Goal: Check status: Check status

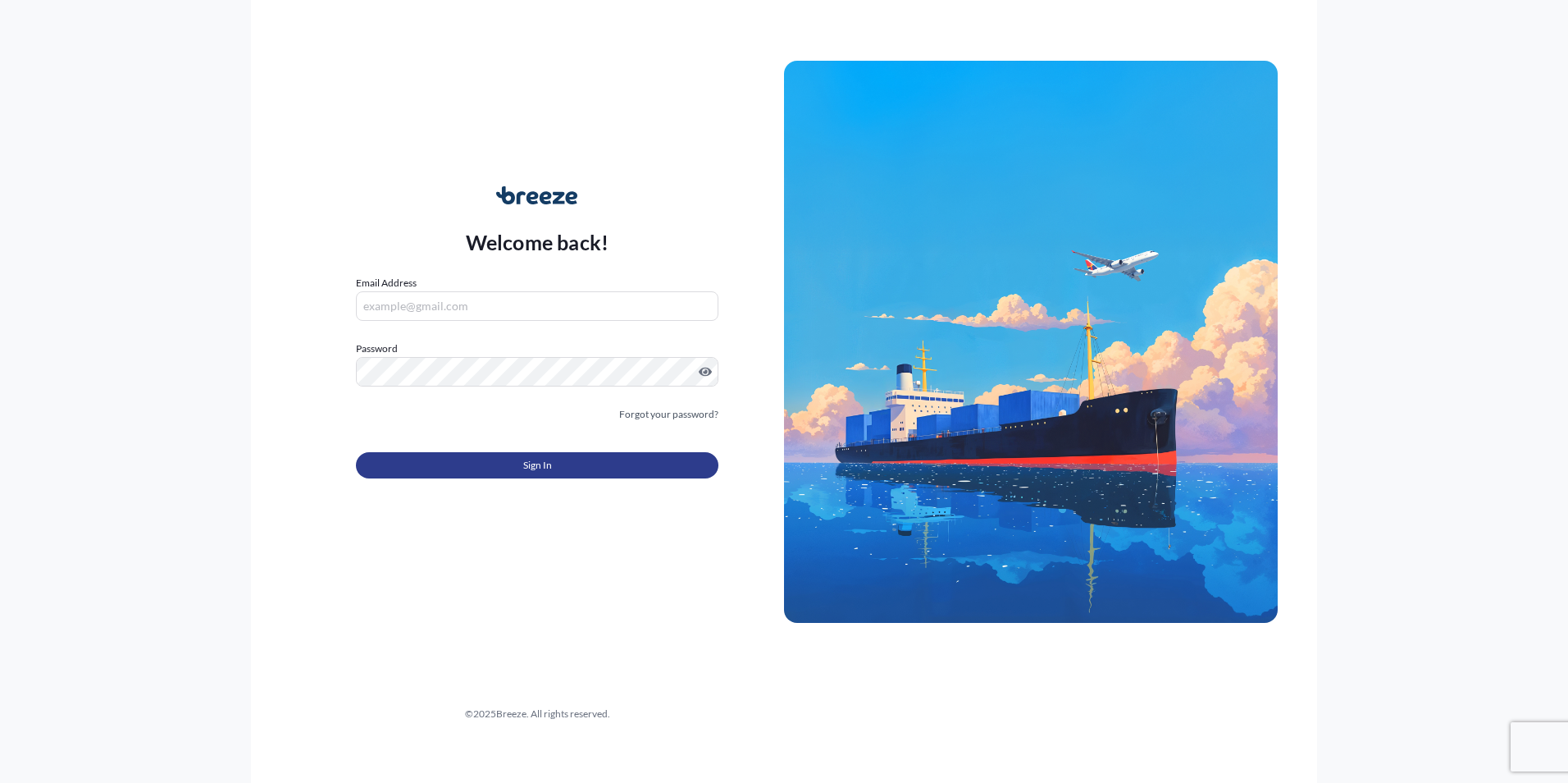
type input "[EMAIL_ADDRESS][DOMAIN_NAME]"
click at [566, 462] on button "Sign In" at bounding box center [536, 465] width 363 height 27
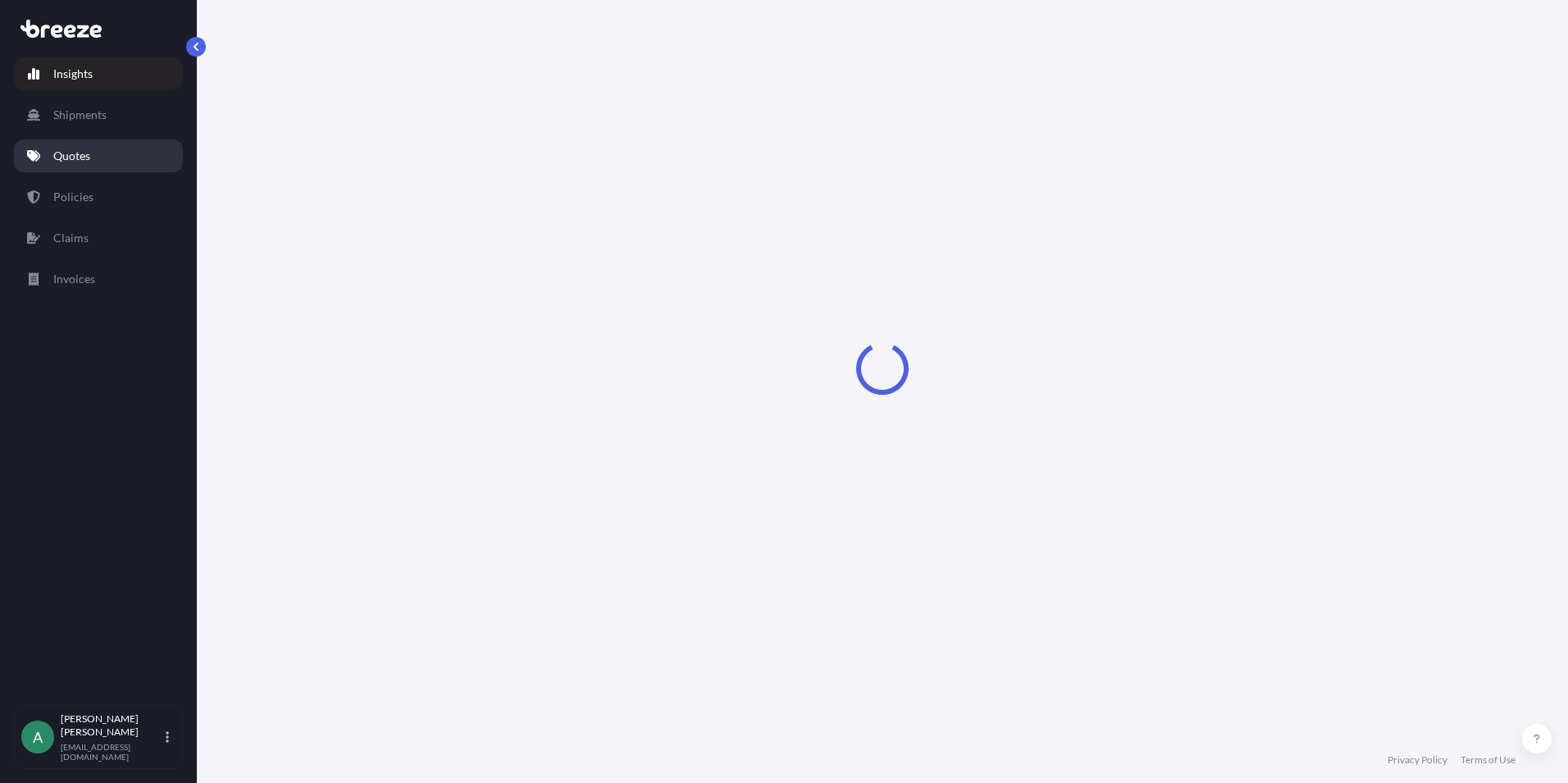
click at [104, 151] on link "Quotes" at bounding box center [98, 155] width 169 height 33
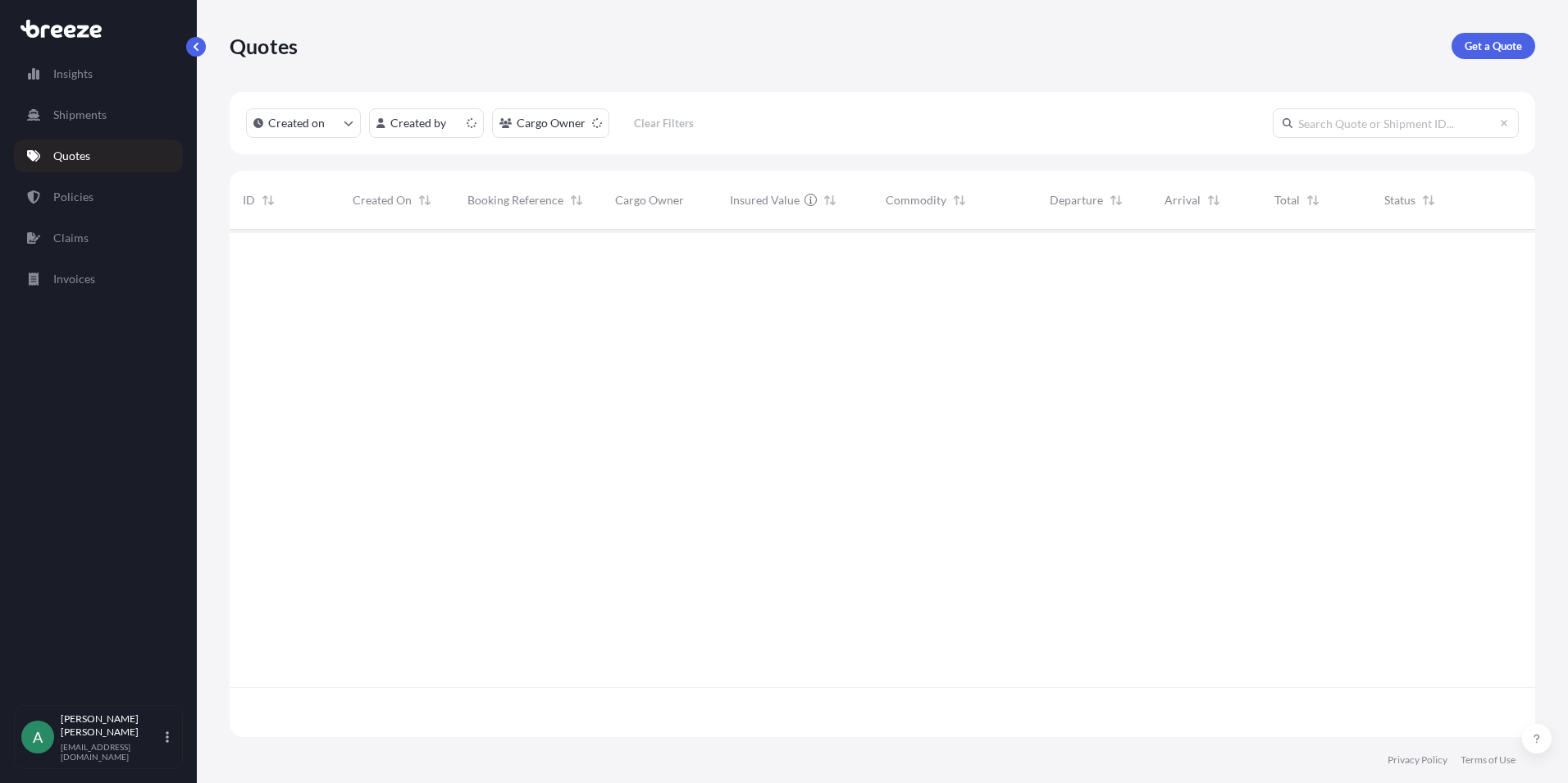
scroll to position [504, 1293]
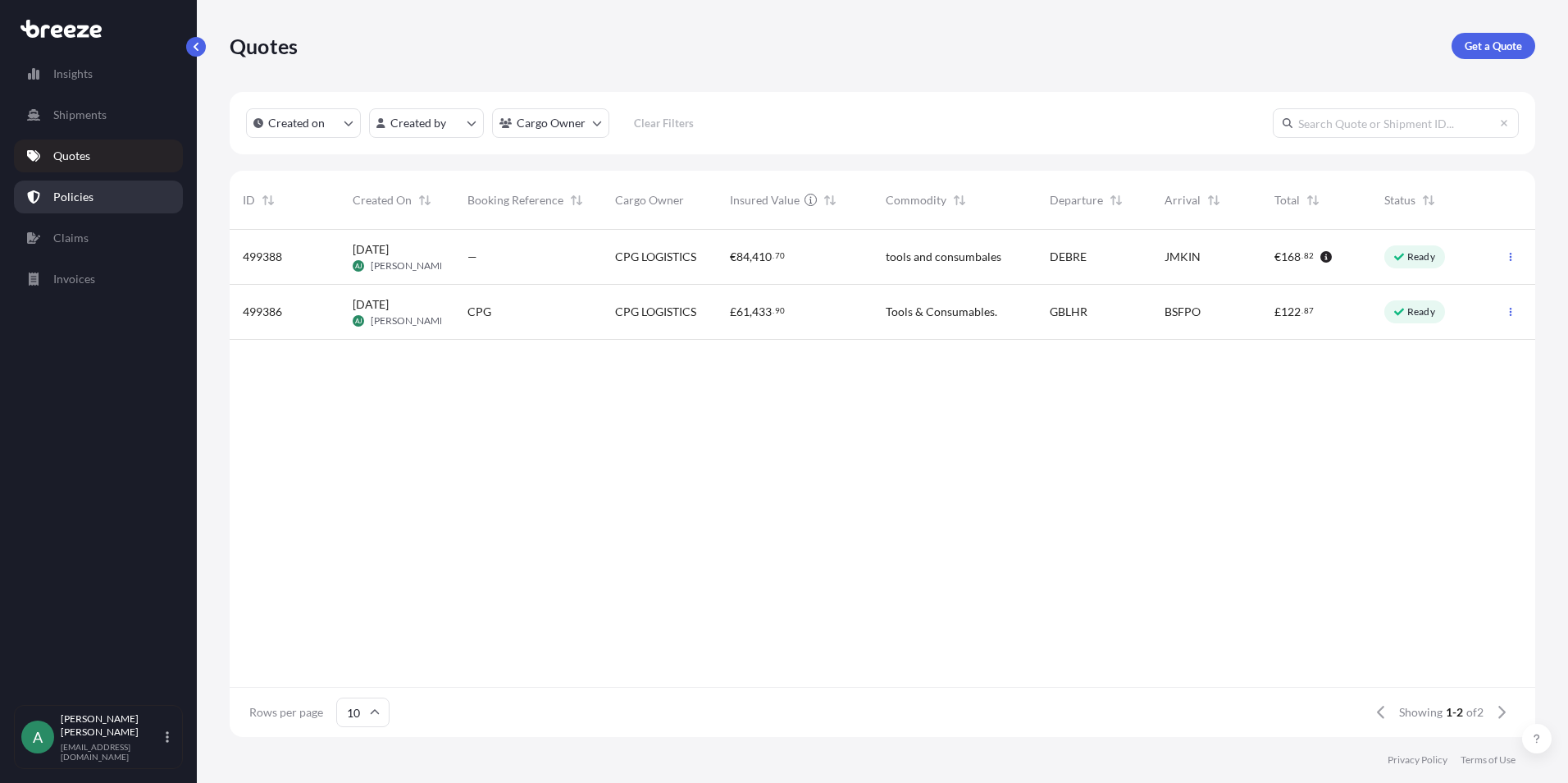
click at [123, 196] on link "Policies" at bounding box center [98, 197] width 169 height 33
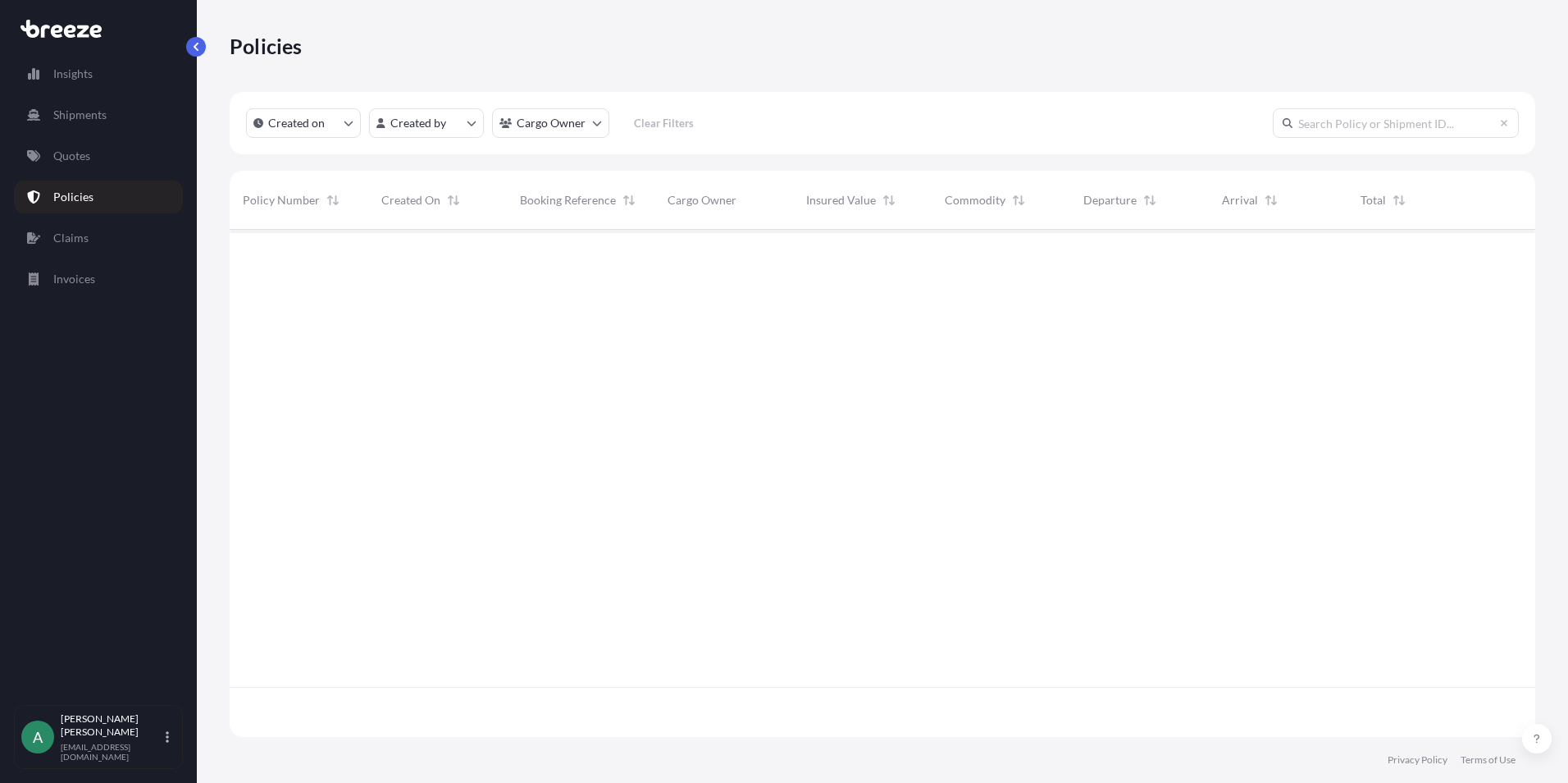
scroll to position [504, 1293]
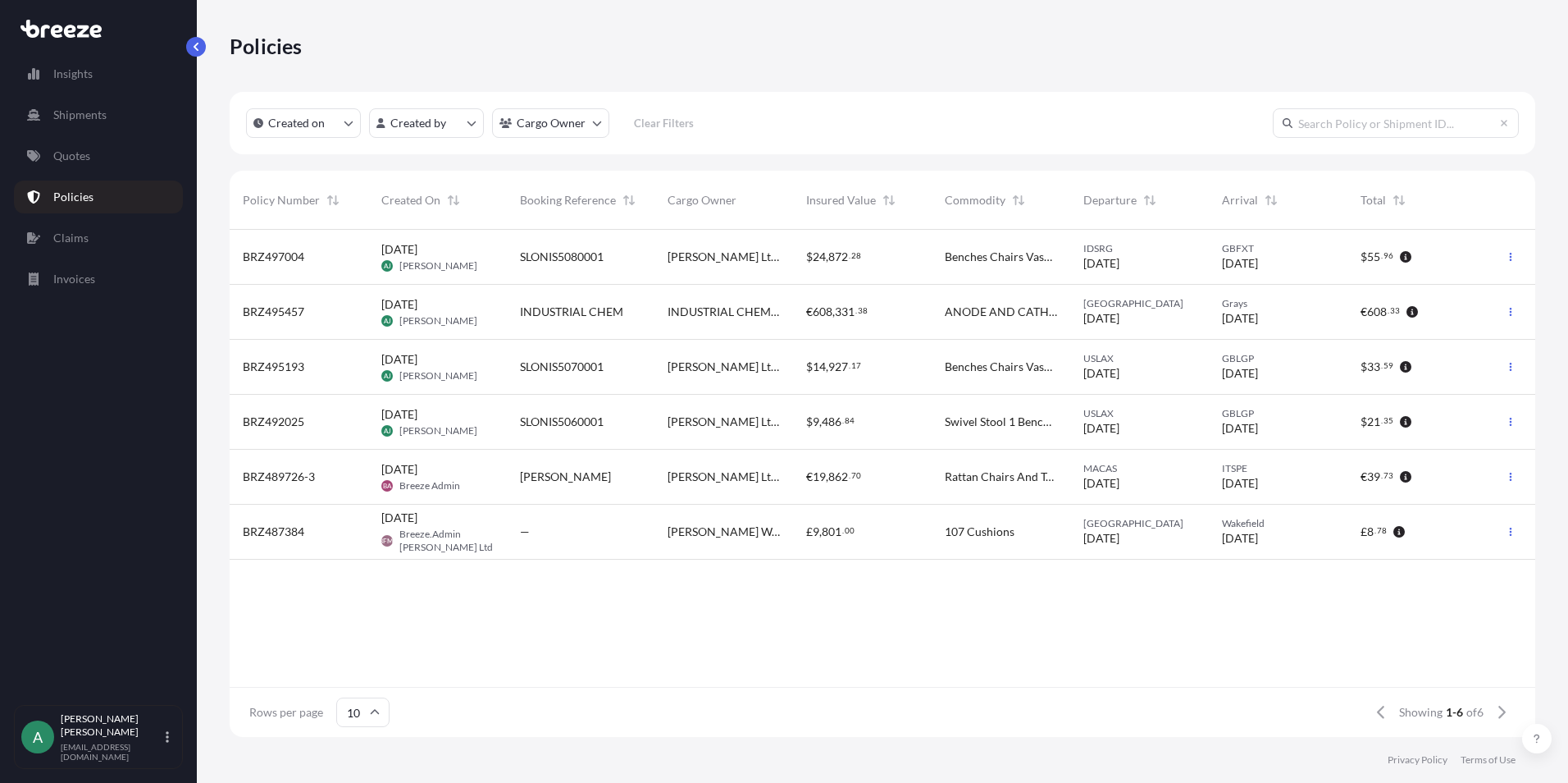
click at [733, 315] on span "INDUSTRIAL CHEMICALS" at bounding box center [723, 311] width 113 height 17
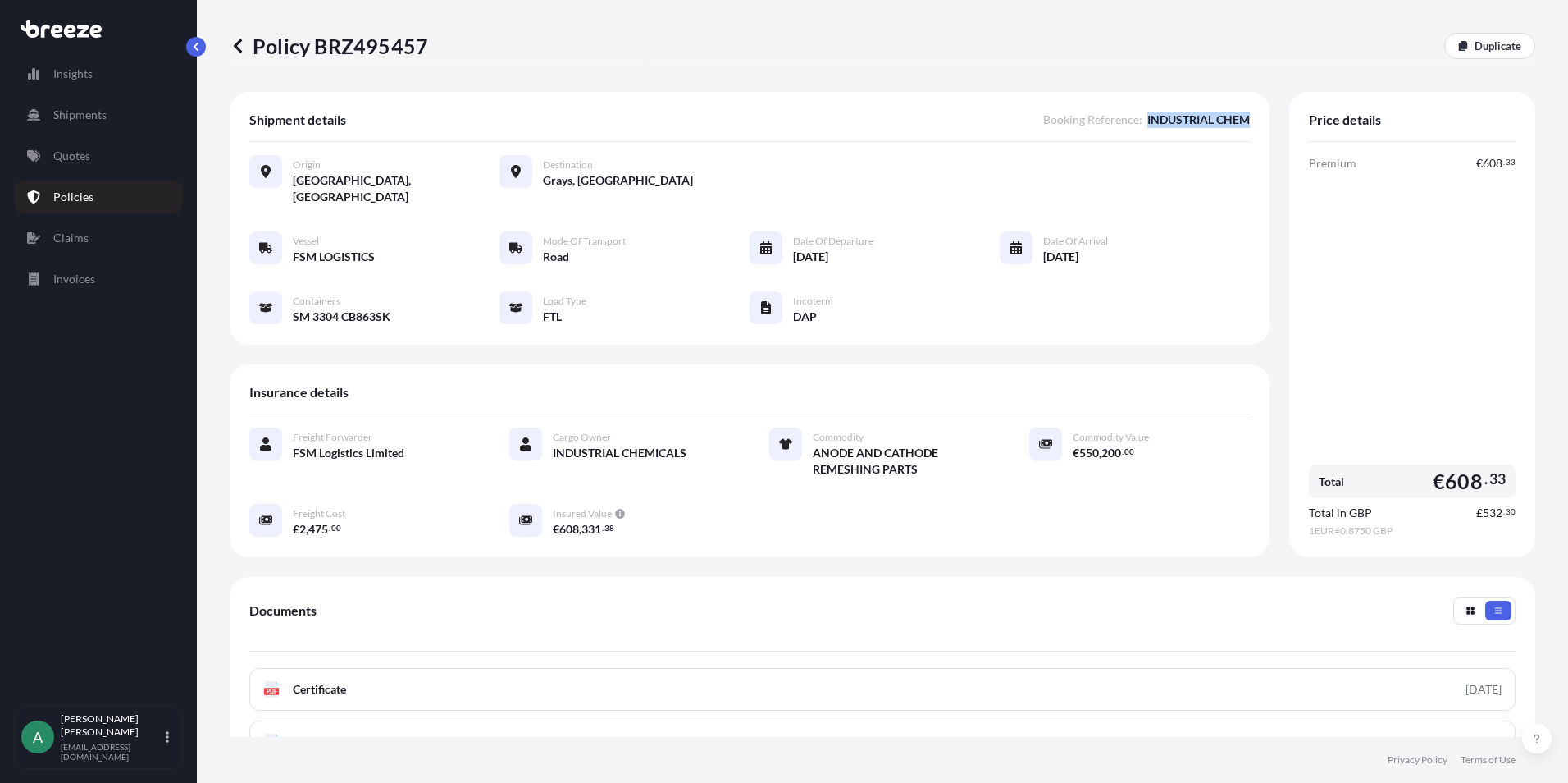
drag, startPoint x: 1237, startPoint y: 118, endPoint x: 1132, endPoint y: 130, distance: 105.7
click at [1132, 130] on div "Shipment details Booking Reference : INDUSTRIAL CHEM Origin [GEOGRAPHIC_DATA], …" at bounding box center [749, 218] width 1039 height 253
copy span "INDUSTRIAL CHEM"
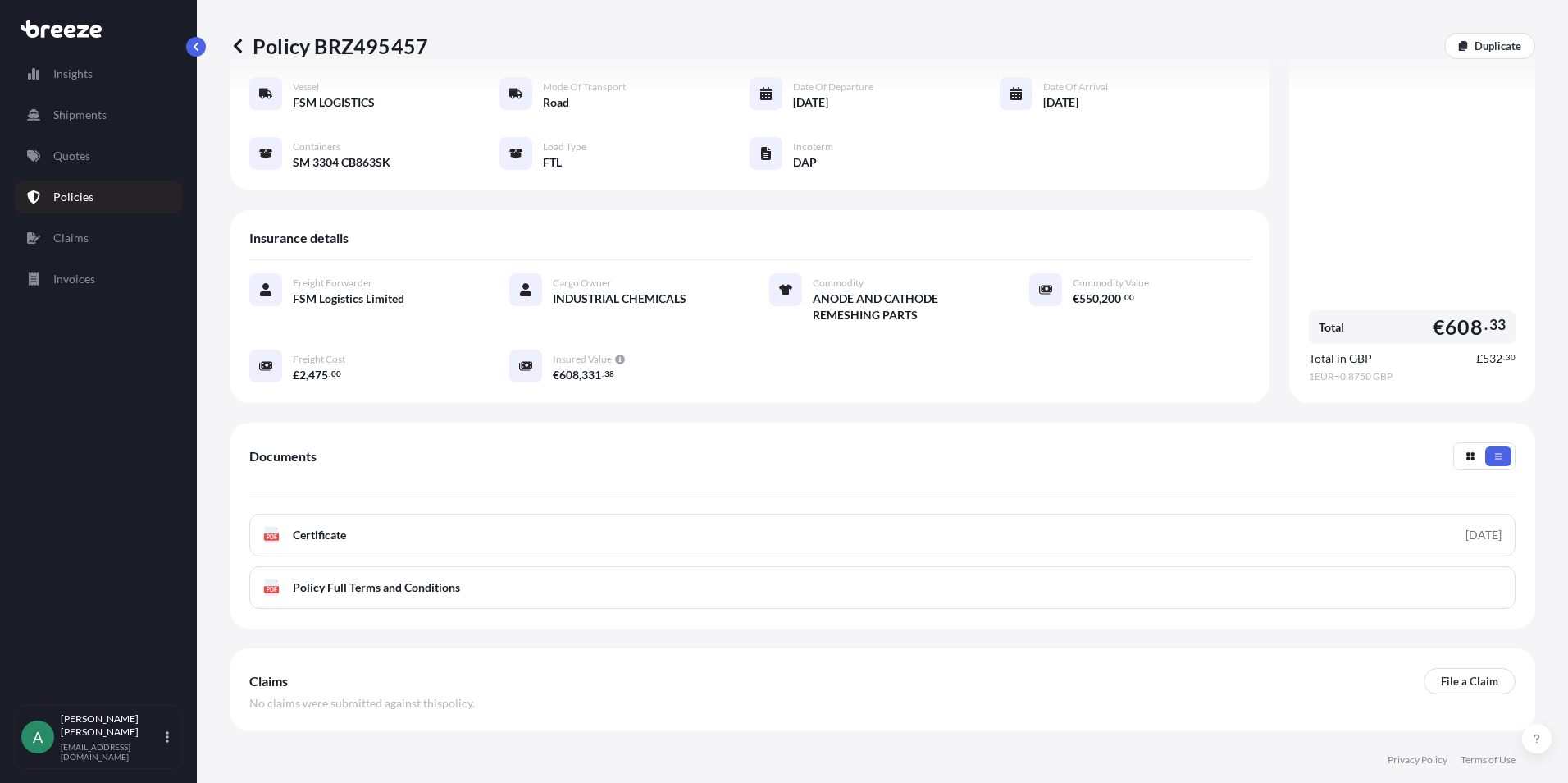
scroll to position [205, 0]
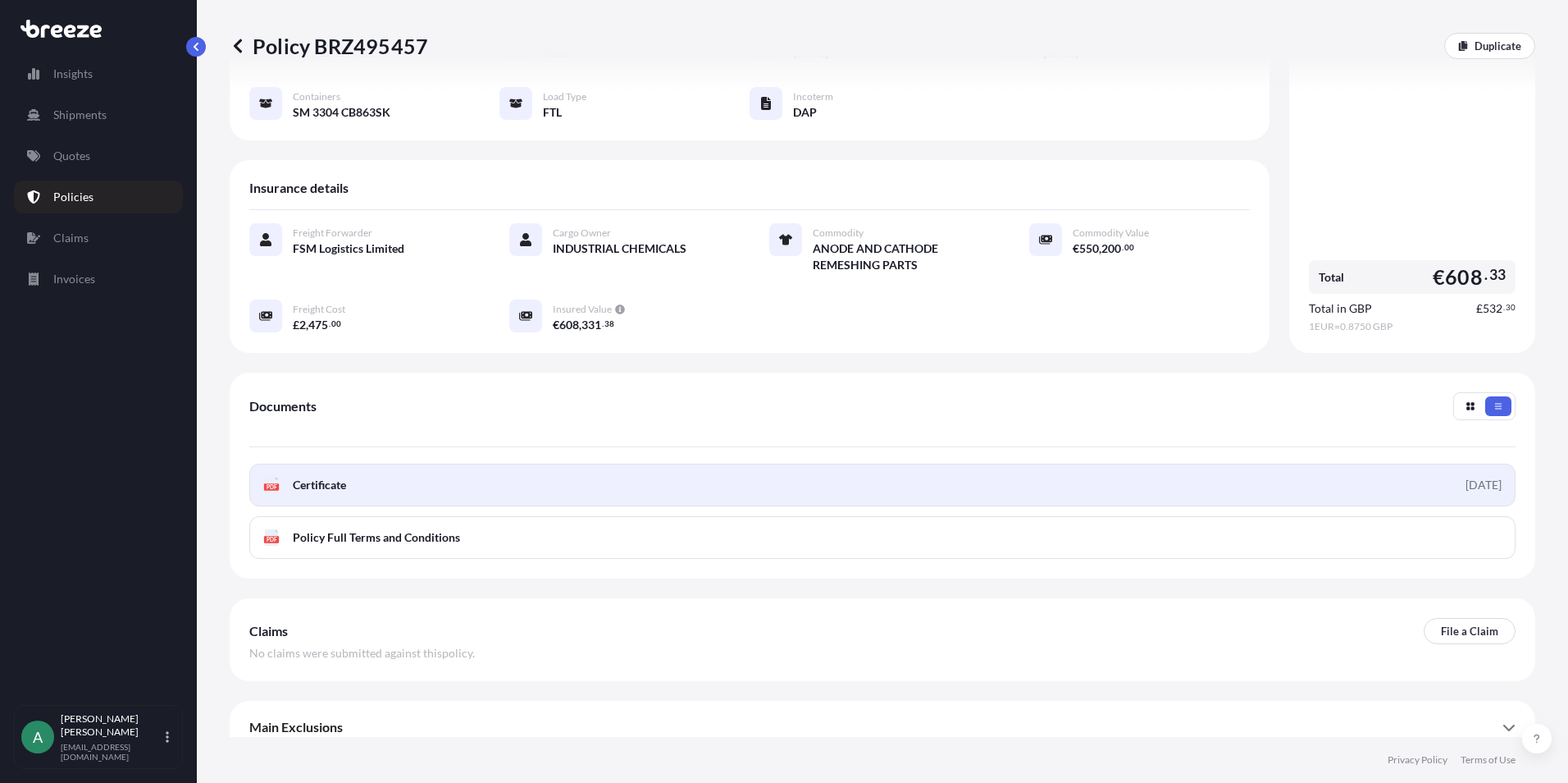
click at [407, 464] on link "PDF Certificate [DATE]" at bounding box center [881, 484] width 1266 height 43
